Goal: Submit feedback/report problem: Complete application form

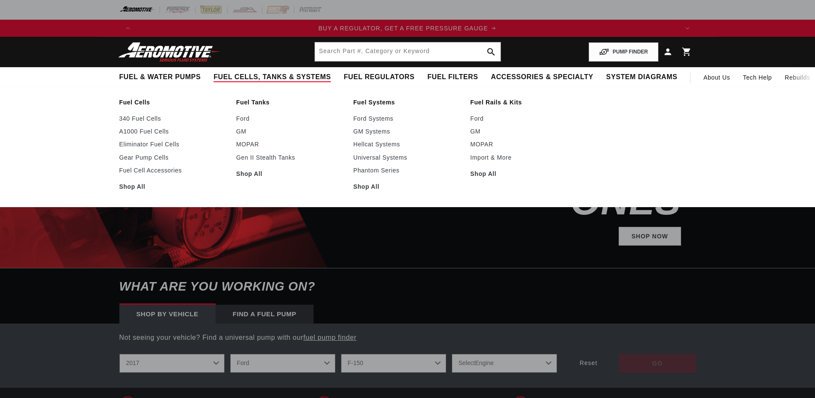
select select "2017"
select select "Ford"
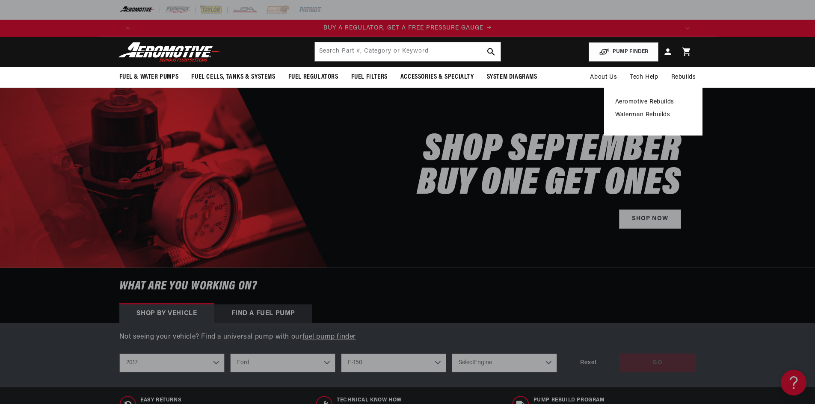
click at [648, 101] on link "Aeromotive Rebuilds" at bounding box center [653, 102] width 76 height 8
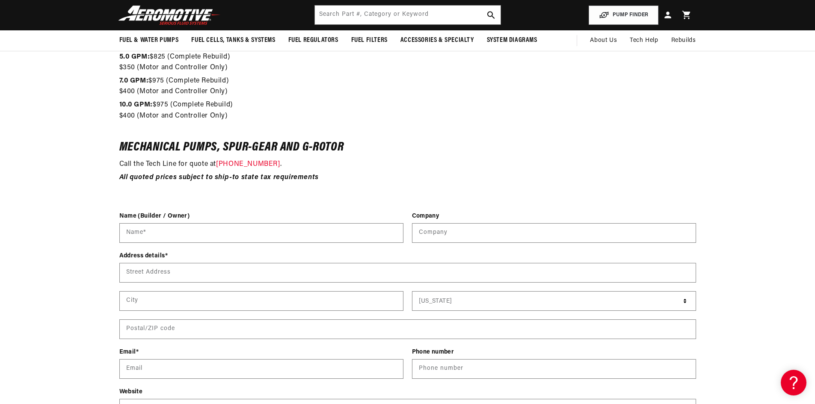
scroll to position [984, 0]
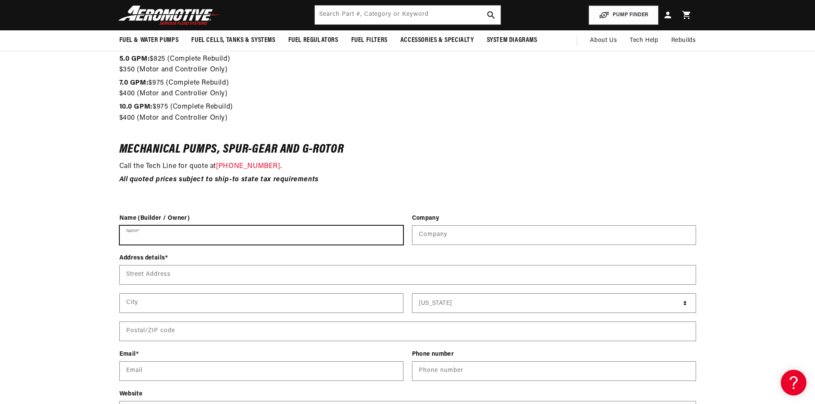
click at [172, 241] on input "Name *" at bounding box center [261, 235] width 283 height 19
type input "direct auto"
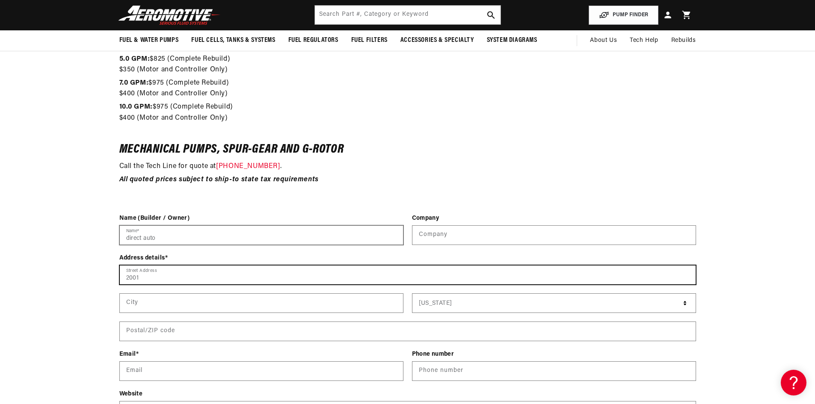
scroll to position [0, 542]
type input "2001 [GEOGRAPHIC_DATA][PERSON_NAME]"
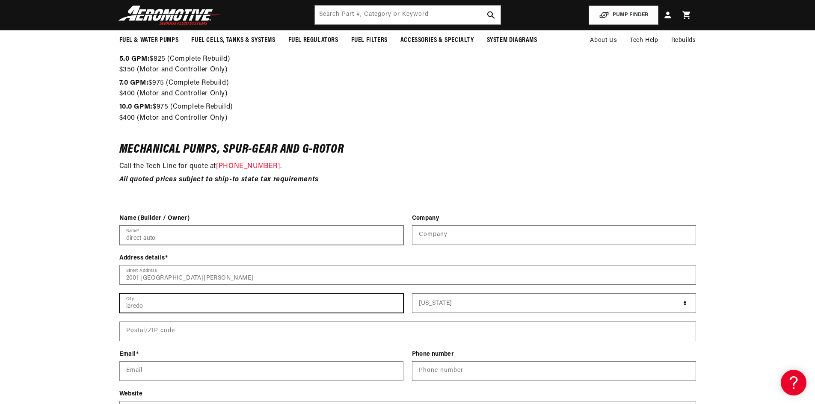
type input "laredo"
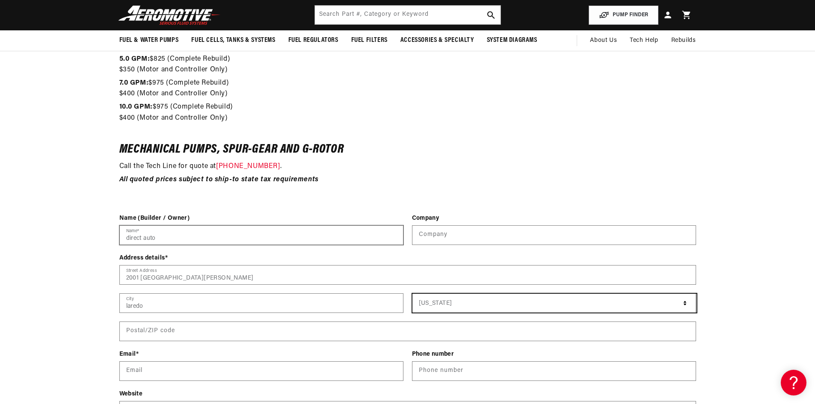
scroll to position [0, 1085]
select select "[US_STATE]"
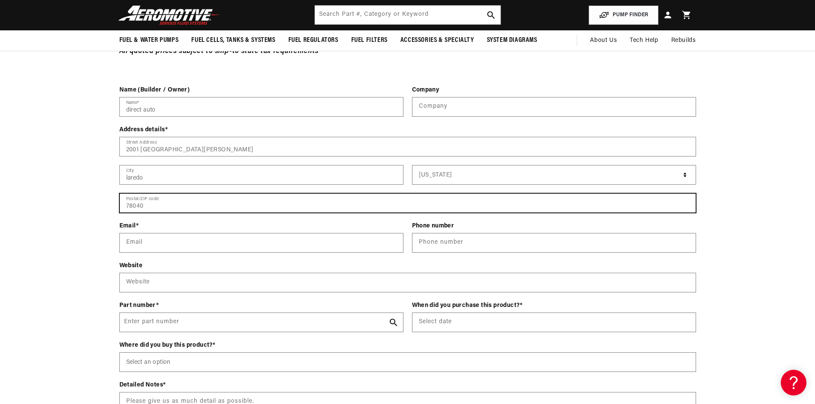
scroll to position [0, 1627]
type input "78040"
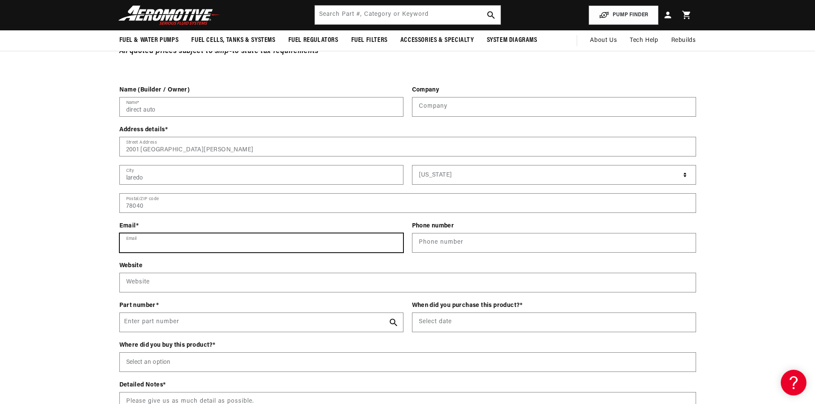
click at [148, 246] on input "Email" at bounding box center [261, 243] width 283 height 19
type input "[EMAIL_ADDRESS][DOMAIN_NAME]"
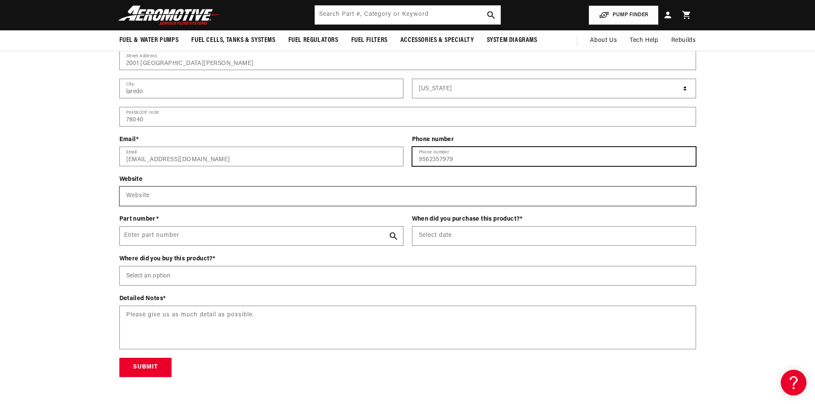
scroll to position [1198, 0]
type input "9562357979"
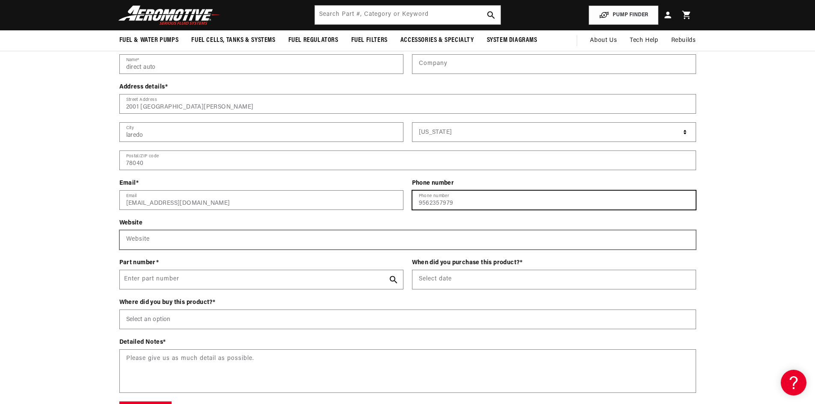
scroll to position [0, 1627]
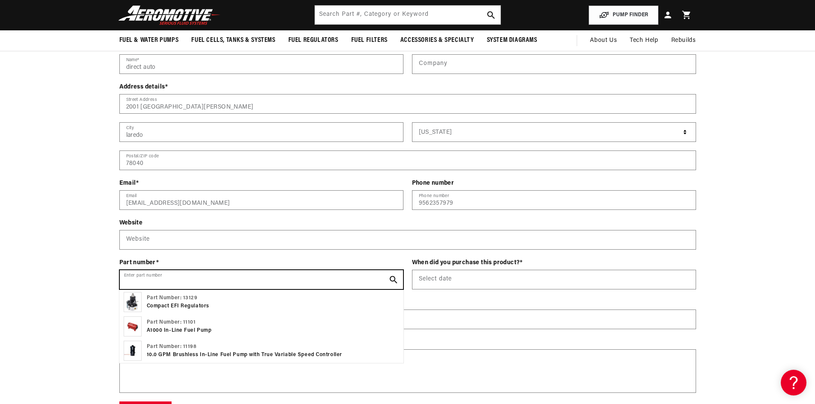
drag, startPoint x: 195, startPoint y: 279, endPoint x: 161, endPoint y: 282, distance: 33.9
paste input "aer11198"
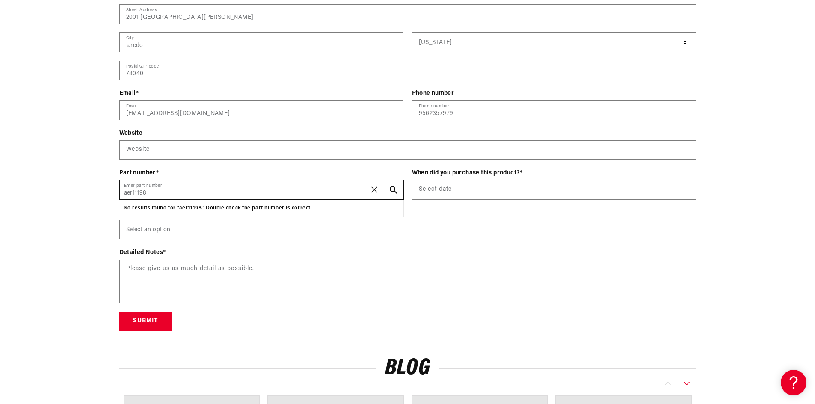
scroll to position [1283, 0]
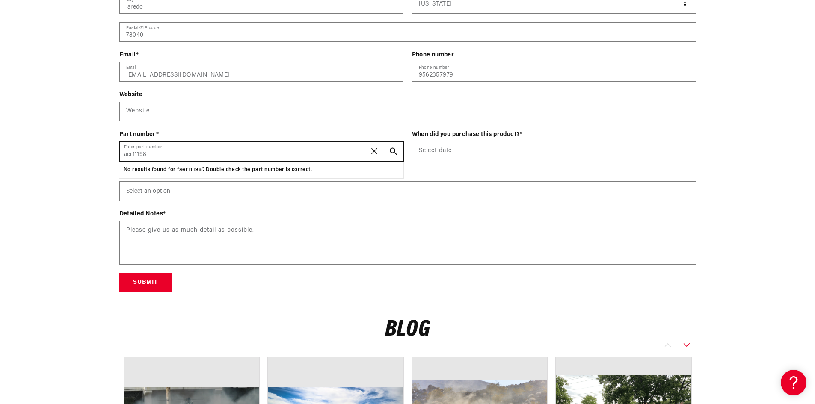
click at [132, 156] on input "aer11198" at bounding box center [261, 151] width 283 height 19
type input "aer11198"
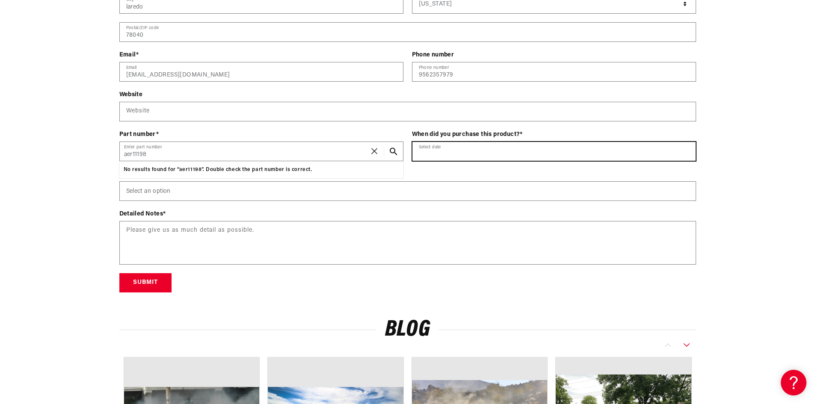
click at [445, 153] on input "text" at bounding box center [553, 151] width 283 height 19
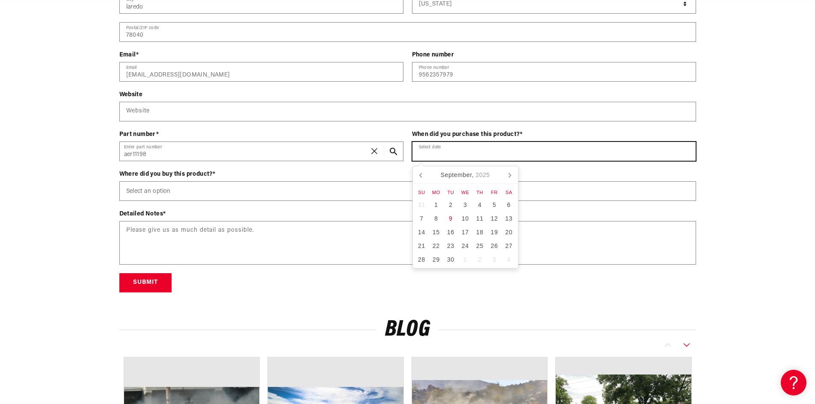
scroll to position [0, 1085]
click at [425, 175] on icon at bounding box center [422, 175] width 14 height 14
click at [425, 174] on icon at bounding box center [422, 175] width 14 height 14
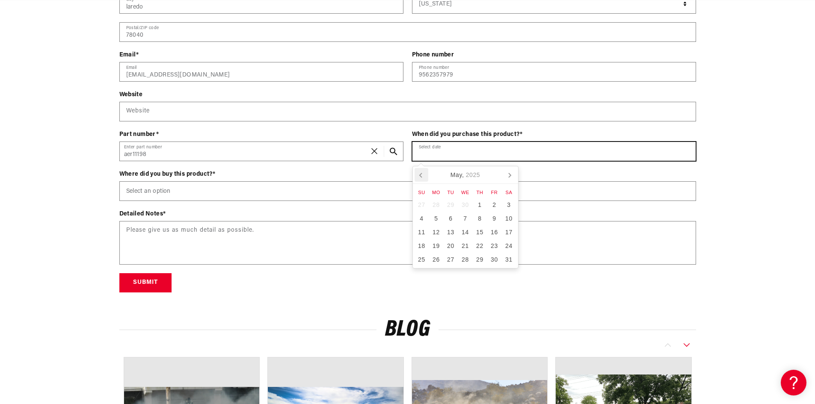
click at [425, 174] on icon at bounding box center [422, 175] width 14 height 14
click at [419, 174] on icon at bounding box center [422, 175] width 14 height 14
click at [437, 272] on div "31" at bounding box center [436, 274] width 15 height 14
type input "[DATE]"
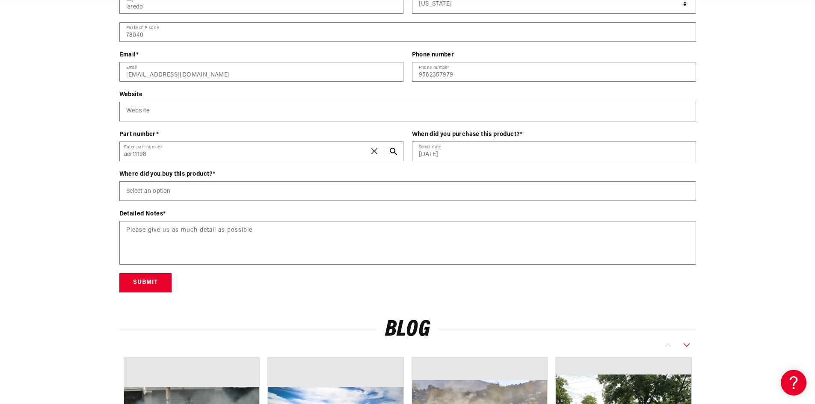
scroll to position [0, 0]
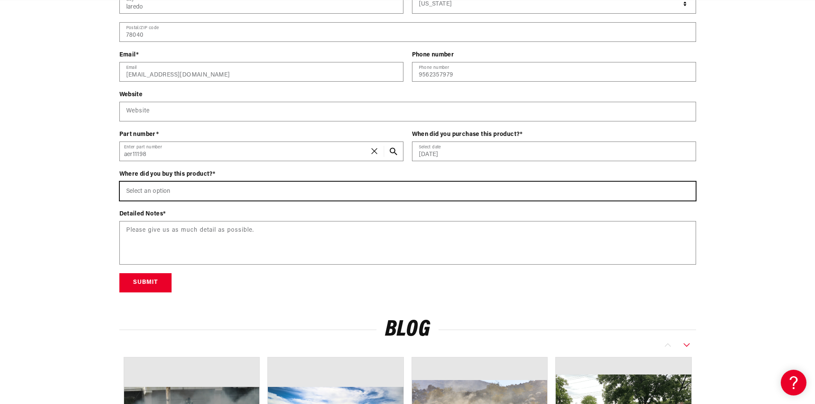
click at [171, 190] on select "Select an option [DOMAIN_NAME] Wholesale Dealer (e.g., Summit, JEGS, etc.) Amaz…" at bounding box center [408, 191] width 576 height 19
select select "Wholesale Dealer (e.g., Summit, JEGS, etc.)"
click at [120, 182] on select "Select an option [DOMAIN_NAME] Wholesale Dealer (e.g., Summit, JEGS, etc.) Amaz…" at bounding box center [408, 191] width 576 height 19
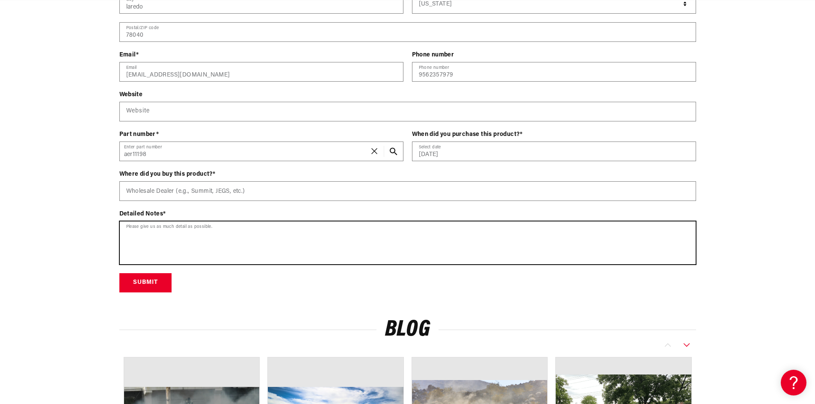
click at [165, 230] on textarea at bounding box center [408, 243] width 576 height 43
click at [192, 231] on textarea "i purchased this bump in [DATE]," at bounding box center [408, 243] width 576 height 43
click at [225, 235] on textarea "i purchased this bump on [DATE]," at bounding box center [408, 243] width 576 height 43
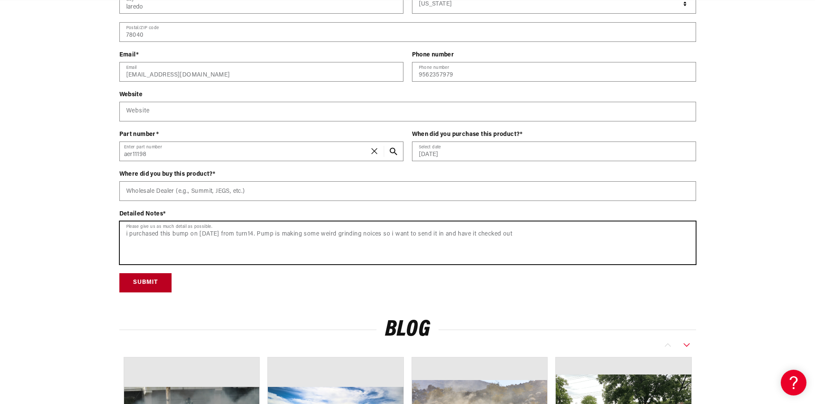
type textarea "i purchased this bump on [DATE] from turn14. Pump is making some weird grinding…"
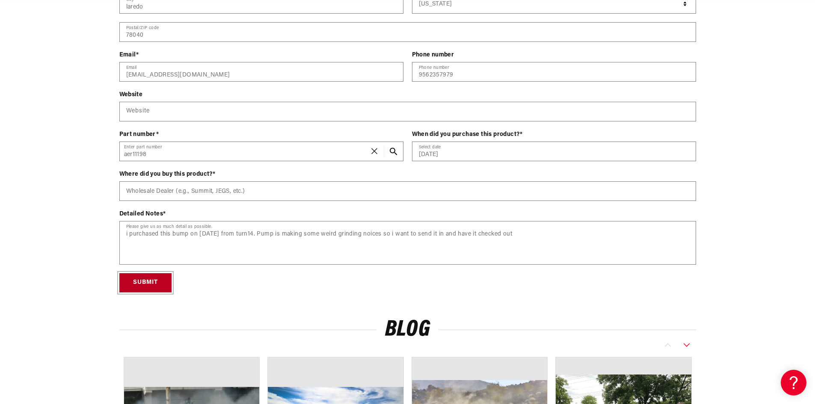
click at [155, 285] on button "Submit" at bounding box center [145, 282] width 52 height 19
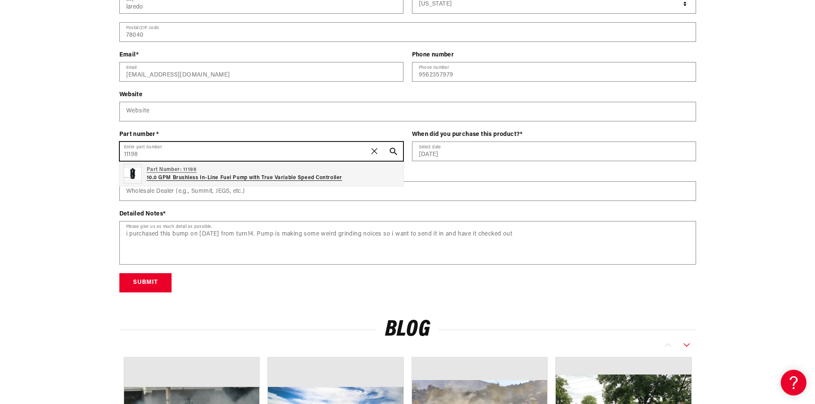
scroll to position [0, 1085]
type input "11198"
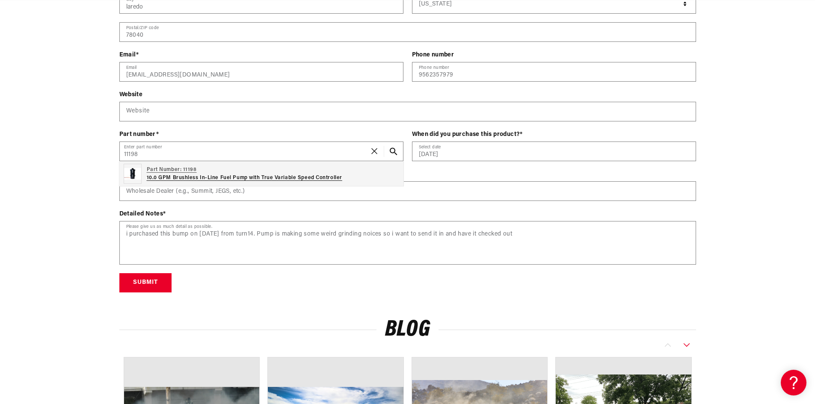
click at [192, 175] on p "10.0 GPM Brushless In-Line Fuel Pump with True Variable Speed Controller" at bounding box center [245, 178] width 196 height 8
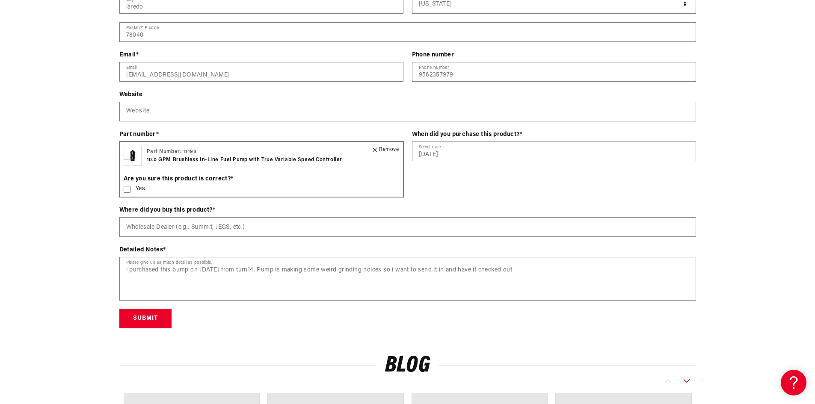
click at [128, 188] on icon at bounding box center [127, 189] width 7 height 7
click at [154, 316] on button "Submit" at bounding box center [145, 318] width 52 height 19
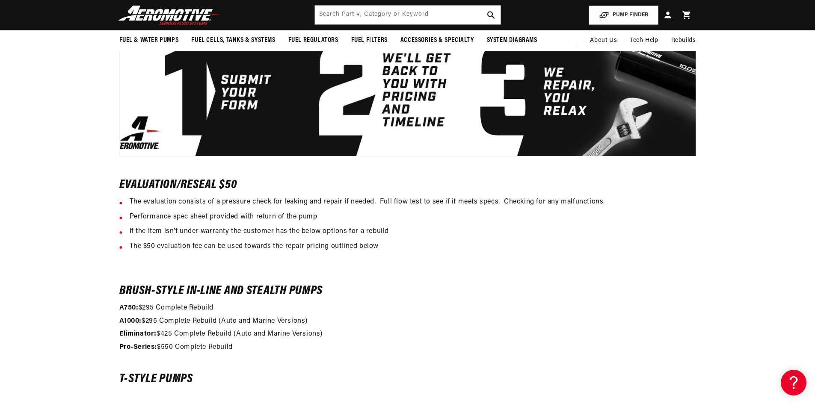
scroll to position [0, 542]
